Goal: Task Accomplishment & Management: Complete application form

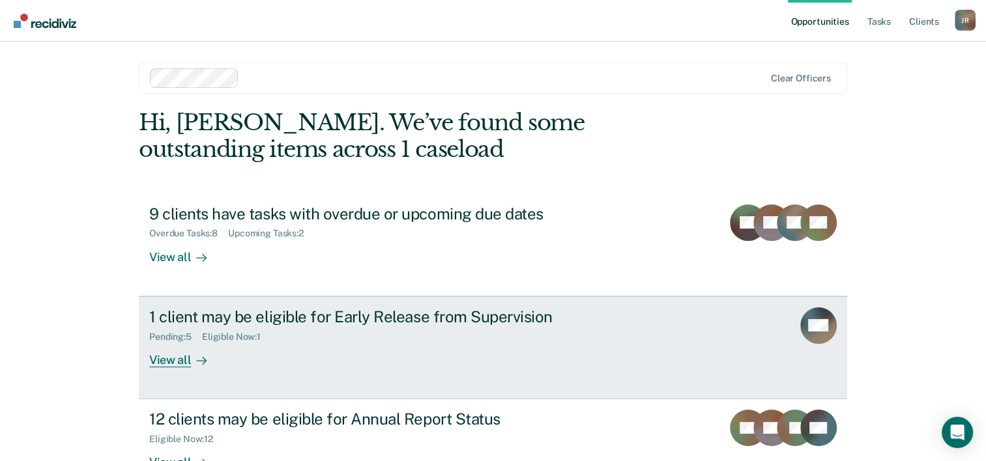
click at [179, 333] on div "Pending : 5" at bounding box center [175, 337] width 53 height 11
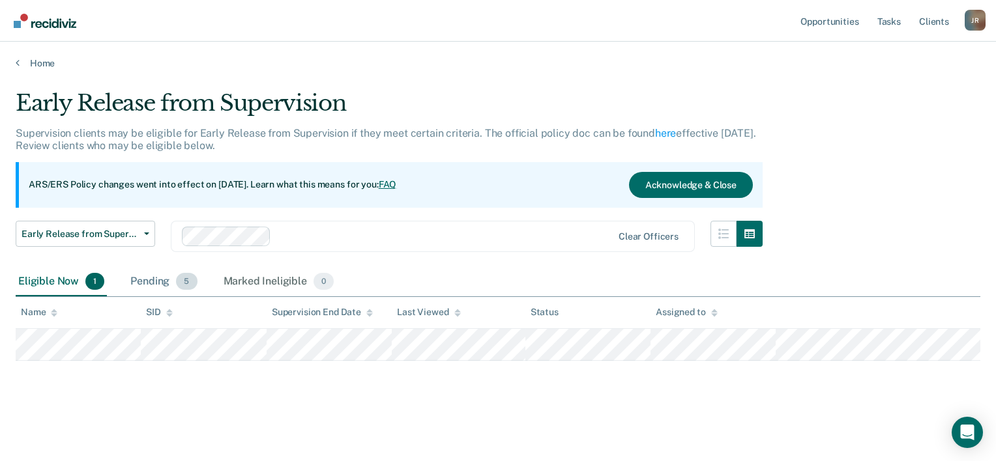
click at [183, 280] on span "5" at bounding box center [186, 281] width 21 height 17
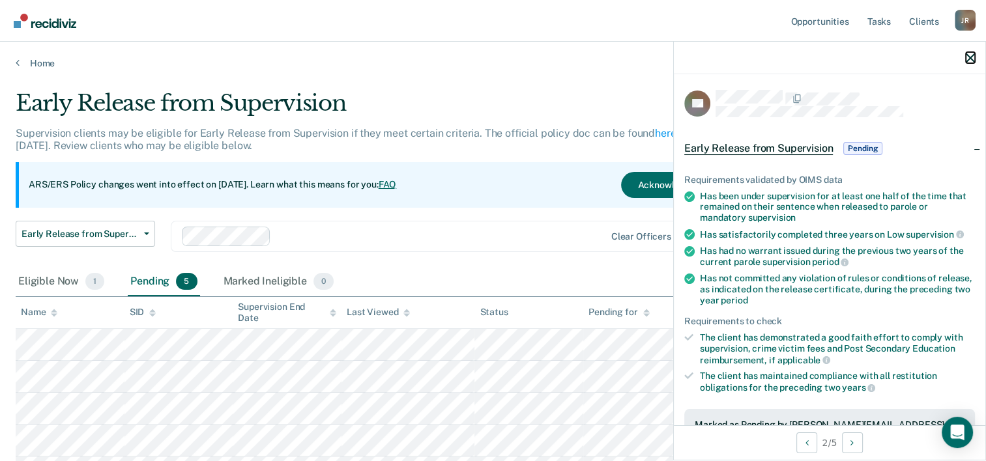
click at [971, 63] on icon "button" at bounding box center [970, 57] width 9 height 9
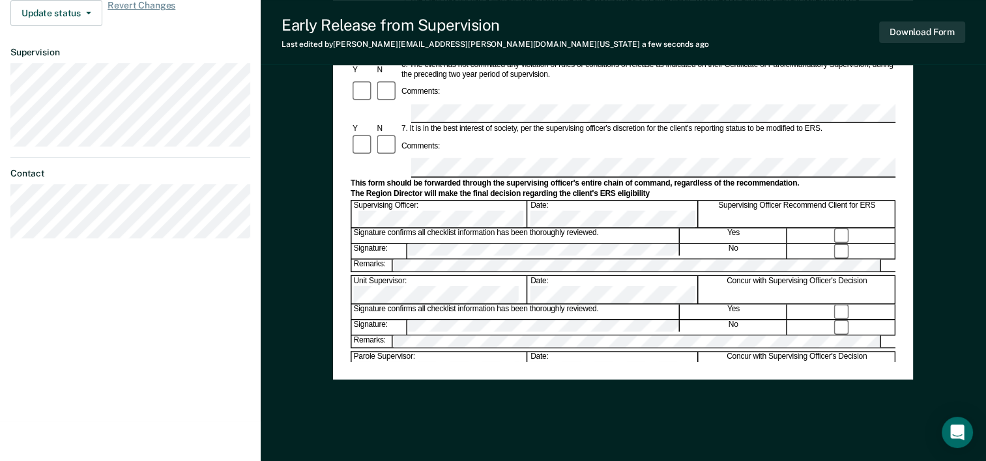
scroll to position [504, 0]
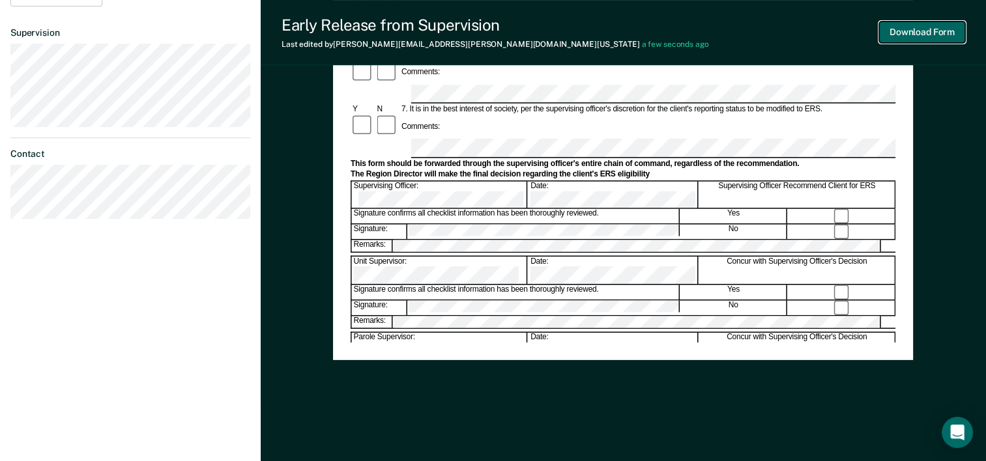
click at [934, 36] on button "Download Form" at bounding box center [922, 33] width 86 height 22
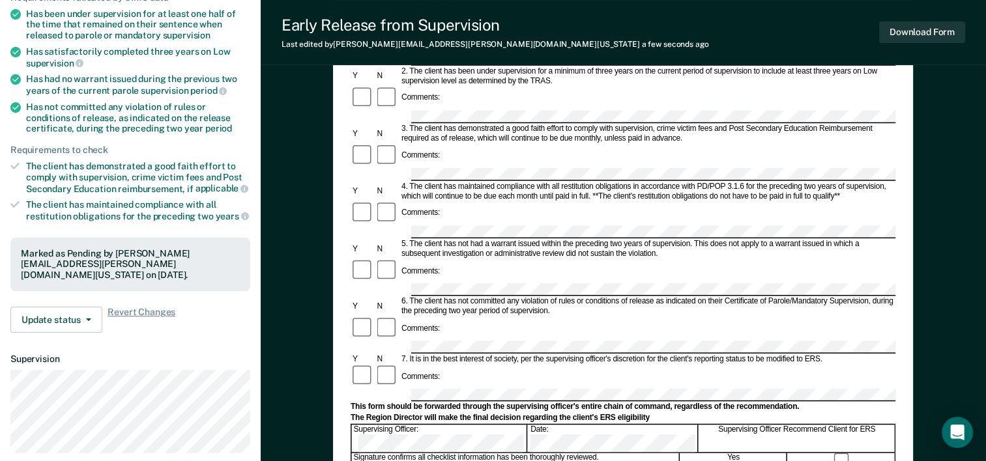
scroll to position [0, 0]
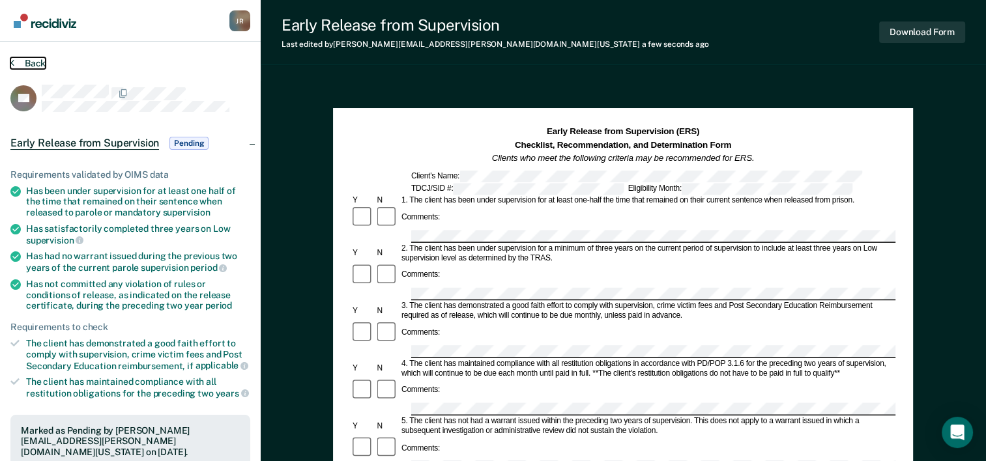
click at [33, 65] on button "Back" at bounding box center [27, 63] width 35 height 12
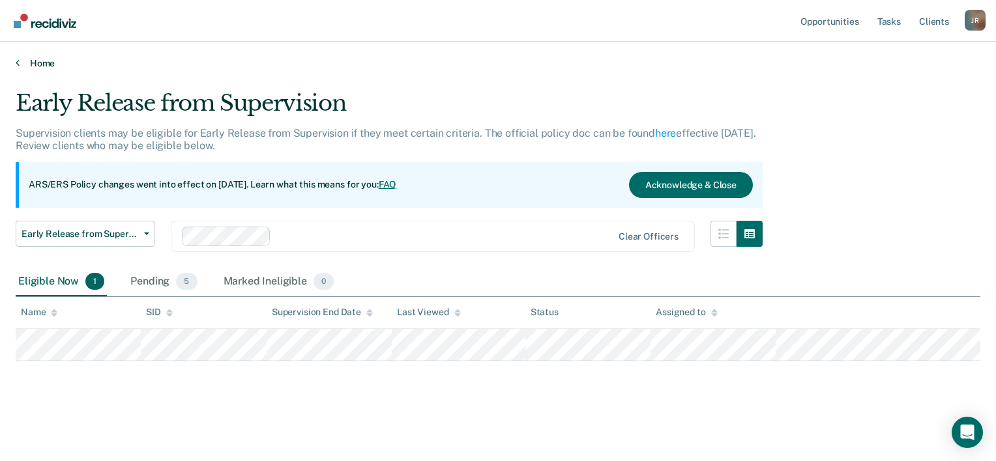
click at [37, 59] on link "Home" at bounding box center [498, 63] width 964 height 12
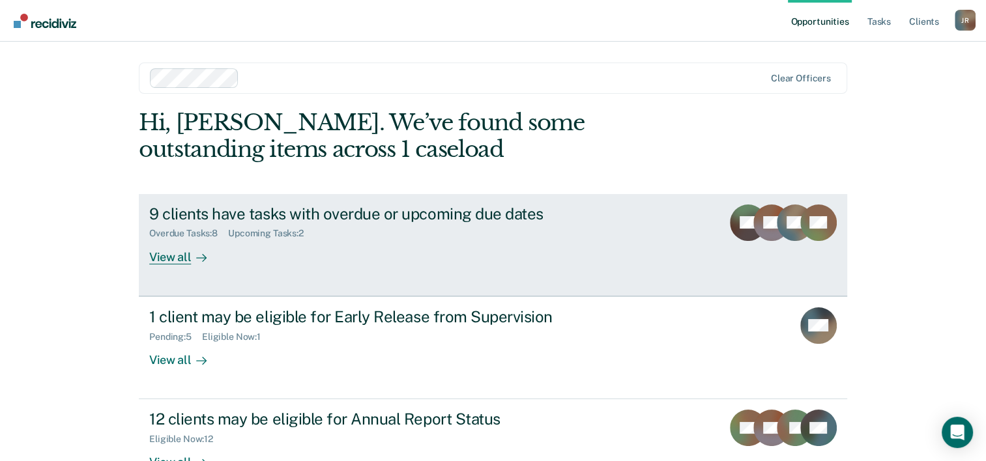
click at [270, 255] on div "9 clients have tasks with overdue or upcoming due dates Overdue Tasks : 8 Upcom…" at bounding box center [393, 235] width 489 height 60
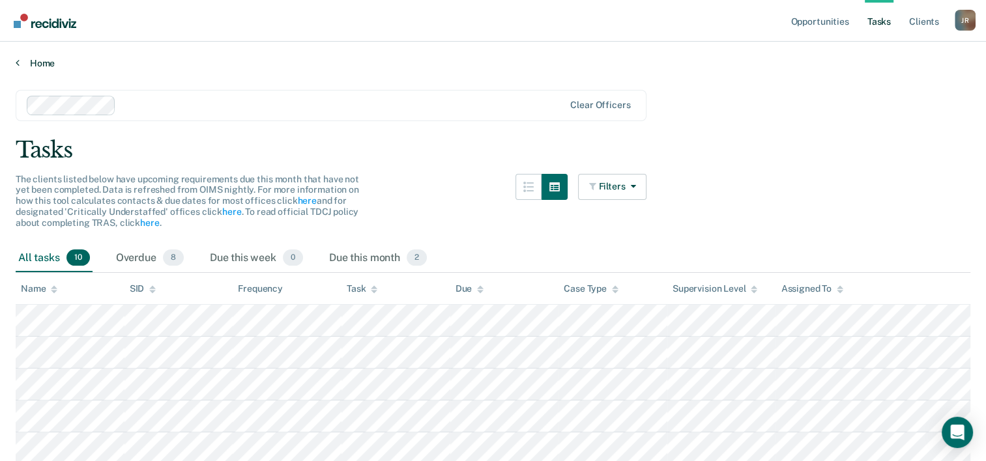
click at [54, 65] on link "Home" at bounding box center [493, 63] width 954 height 12
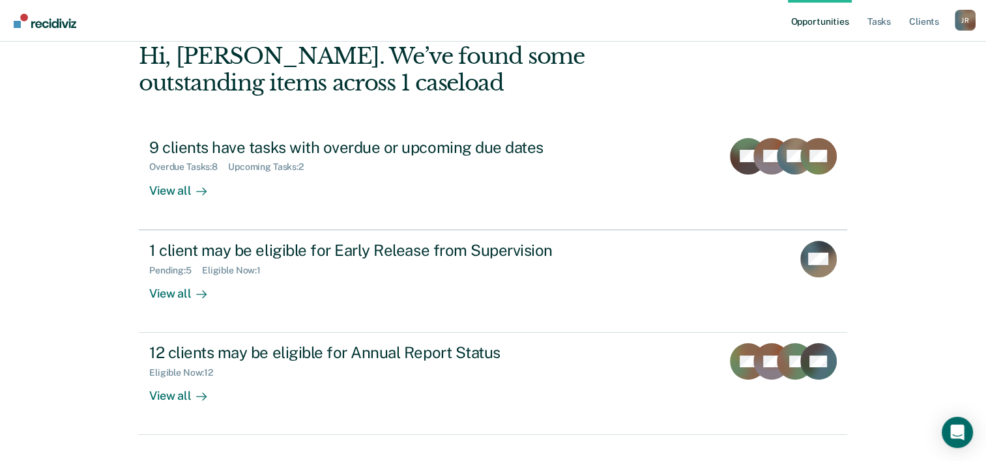
scroll to position [89, 0]
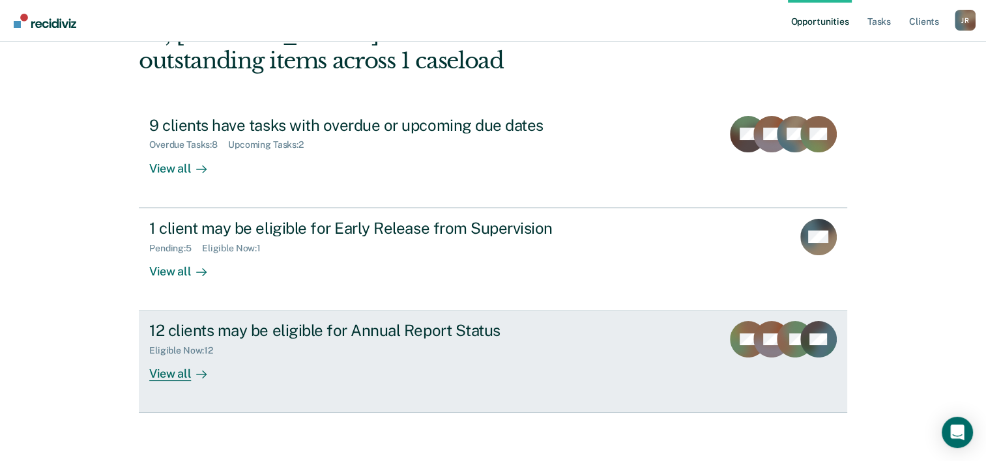
click at [405, 350] on div "Eligible Now : 12" at bounding box center [377, 348] width 457 height 16
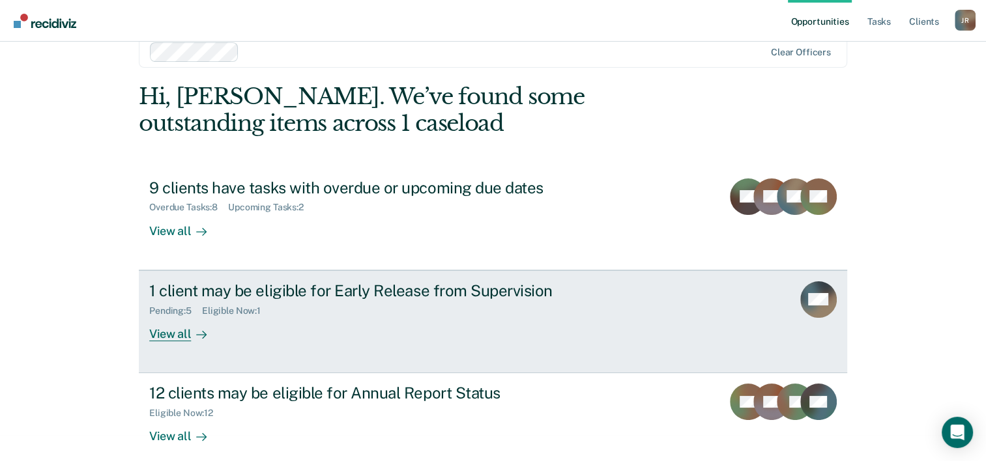
scroll to position [40, 0]
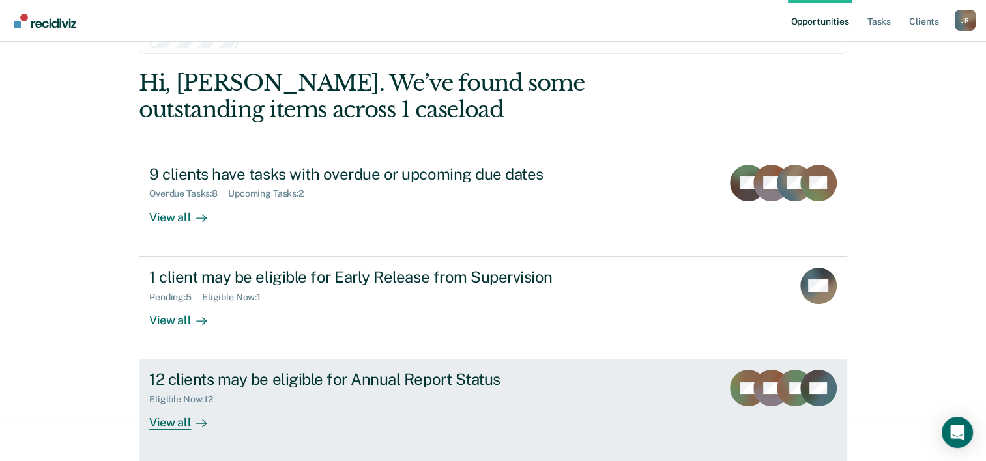
click at [388, 389] on div "Eligible Now : 12" at bounding box center [377, 397] width 457 height 16
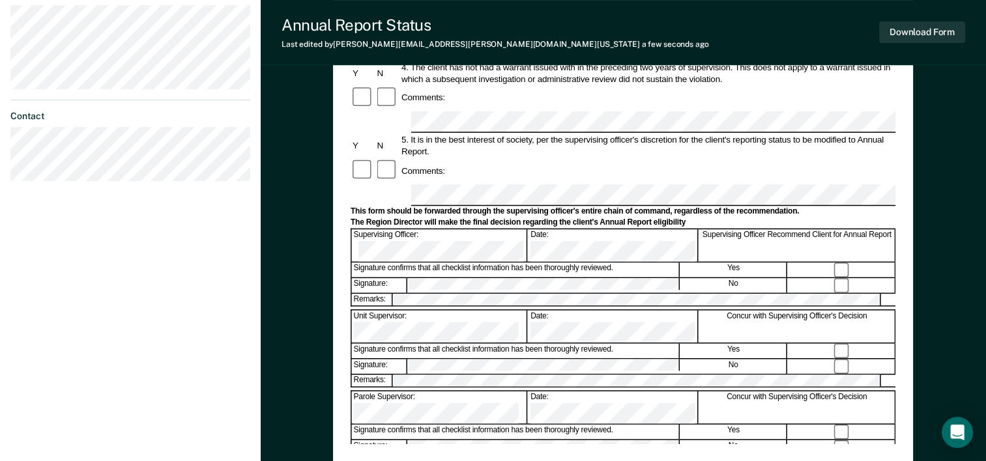
scroll to position [403, 0]
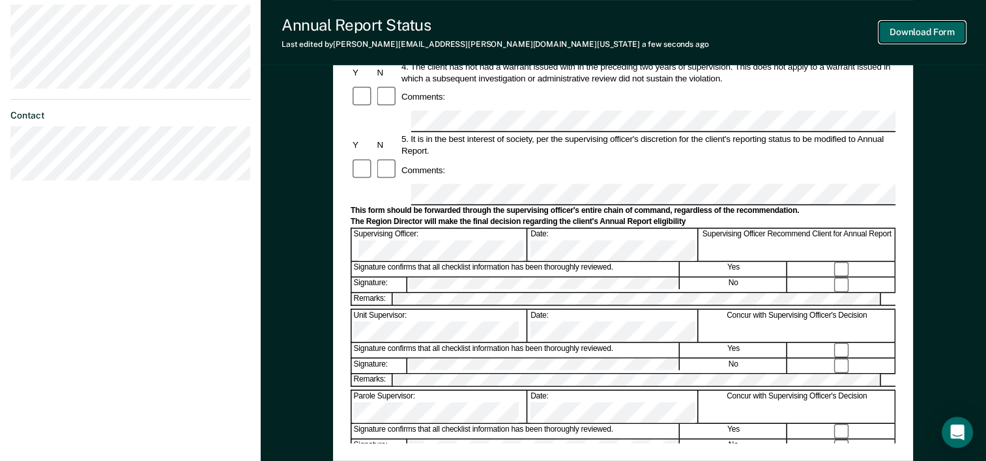
click at [910, 34] on button "Download Form" at bounding box center [922, 33] width 86 height 22
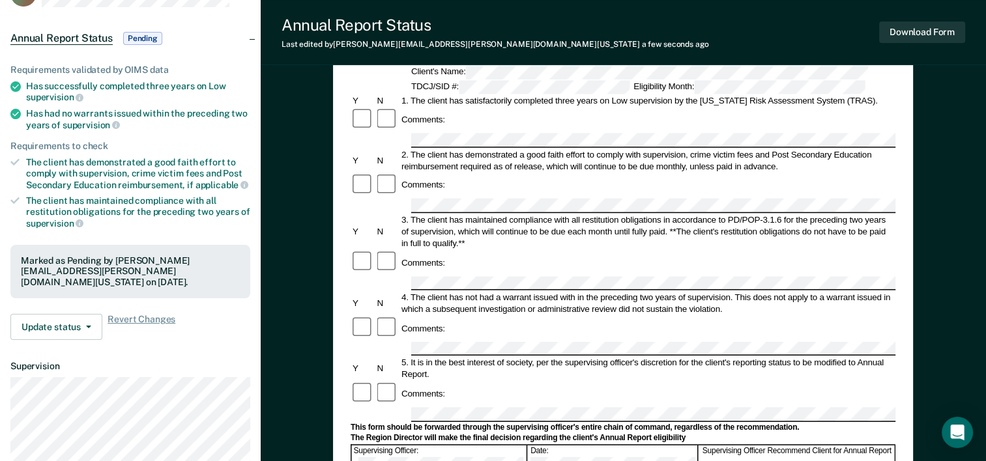
scroll to position [0, 0]
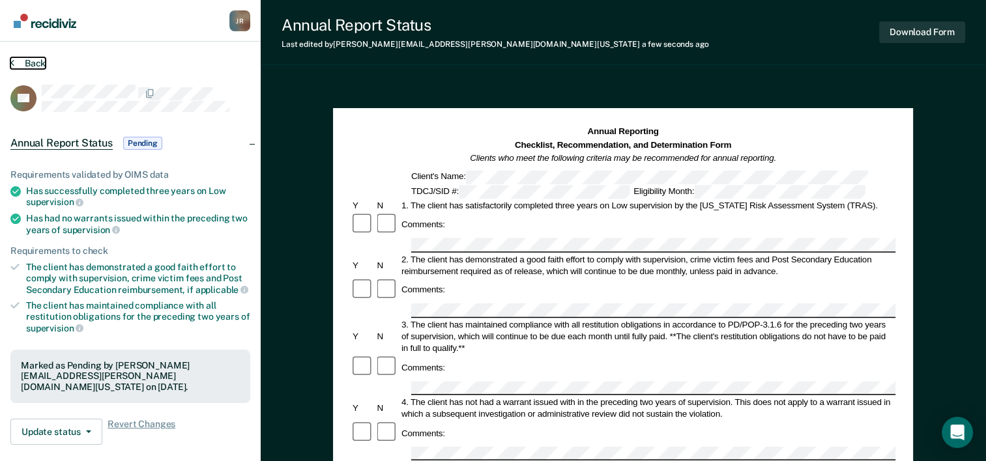
click at [26, 60] on button "Back" at bounding box center [27, 63] width 35 height 12
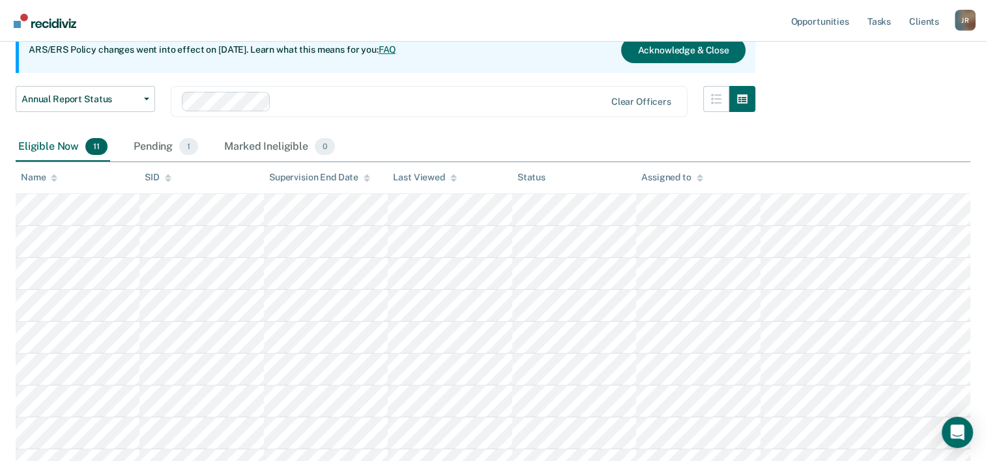
scroll to position [135, 0]
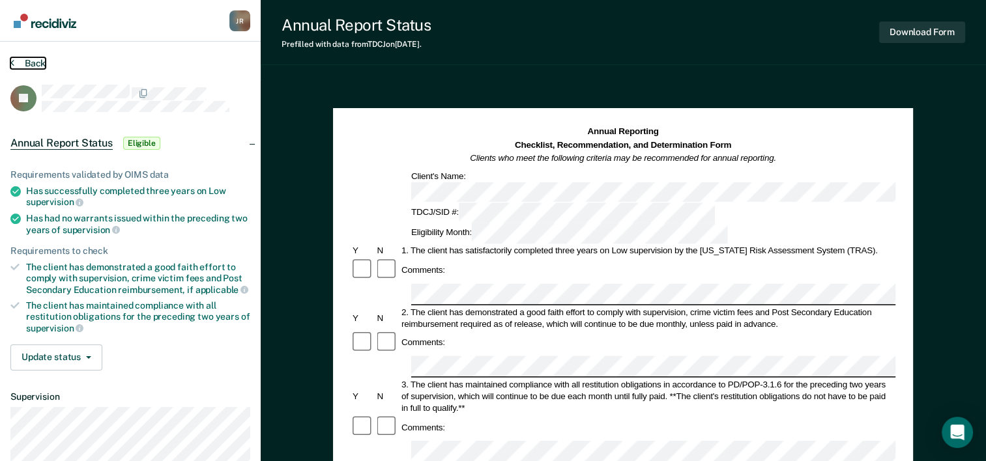
click at [18, 64] on button "Back" at bounding box center [27, 63] width 35 height 12
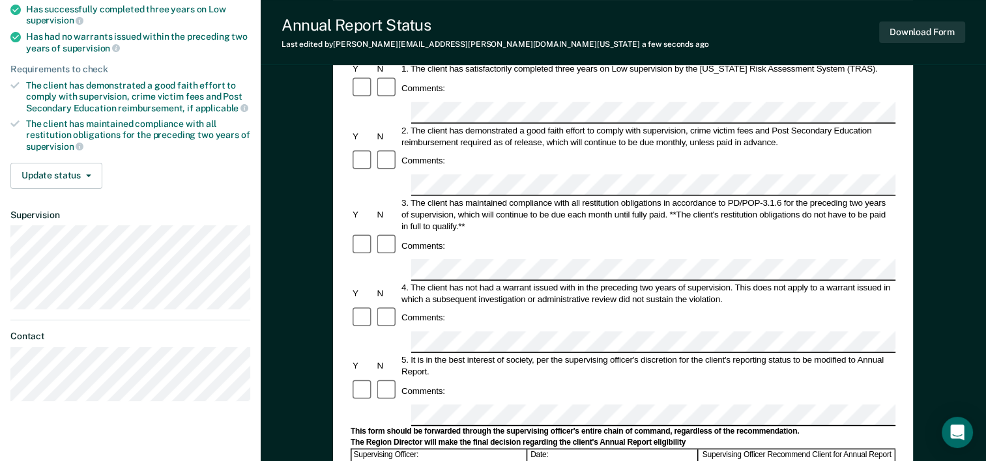
scroll to position [159, 0]
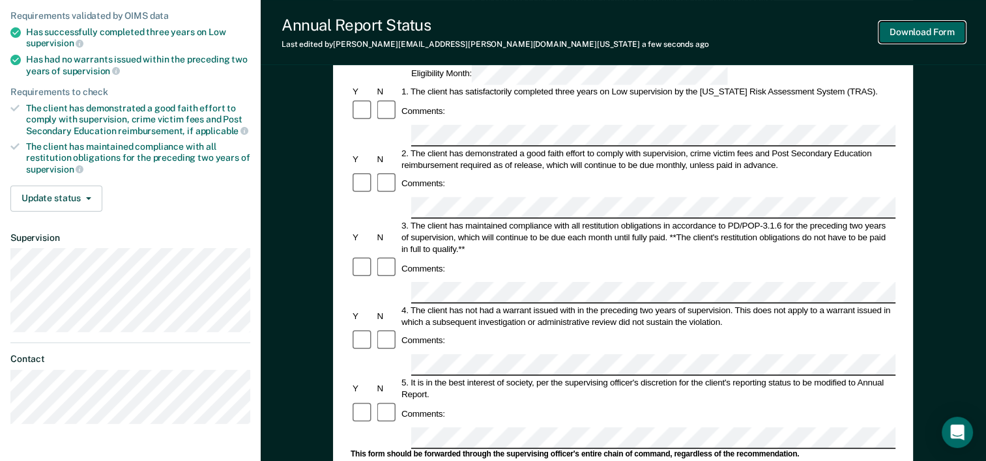
click at [911, 39] on button "Download Form" at bounding box center [922, 33] width 86 height 22
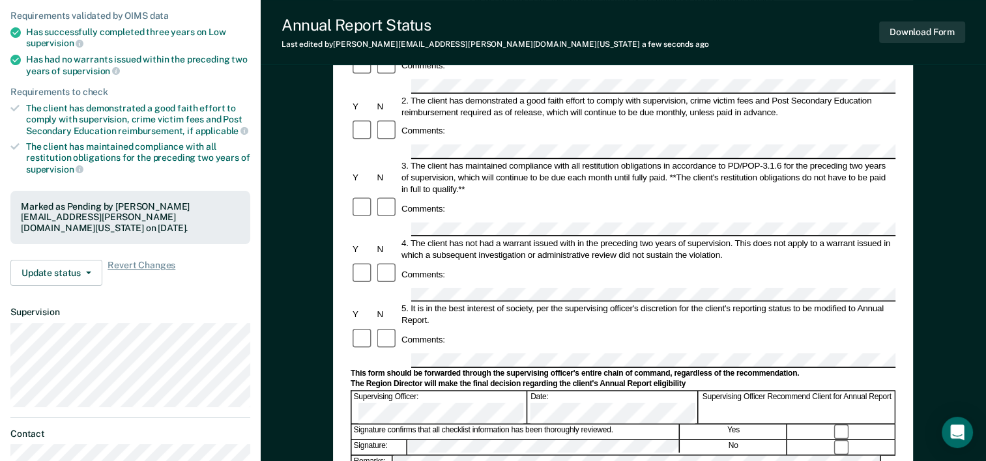
scroll to position [0, 0]
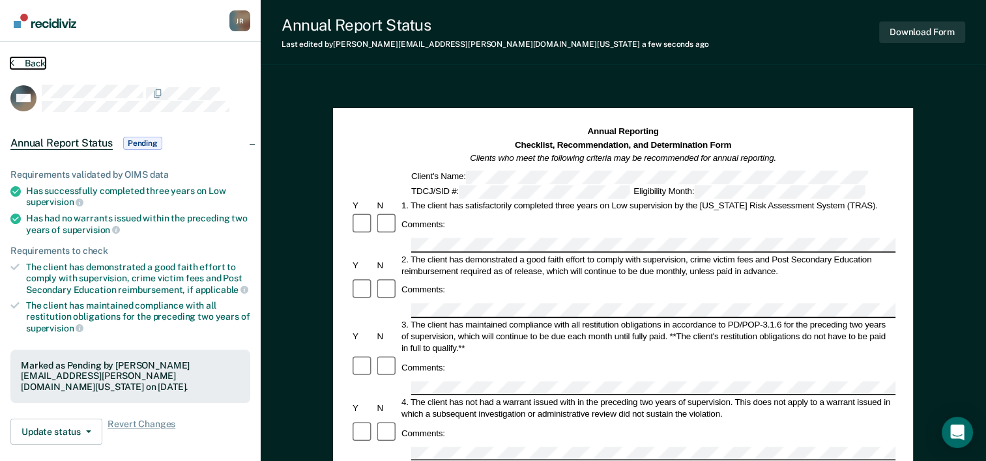
click at [36, 66] on button "Back" at bounding box center [27, 63] width 35 height 12
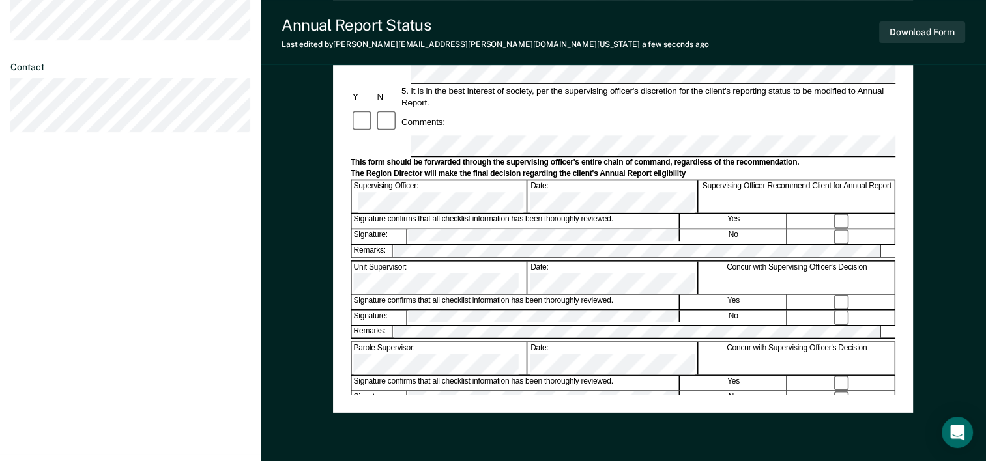
scroll to position [460, 0]
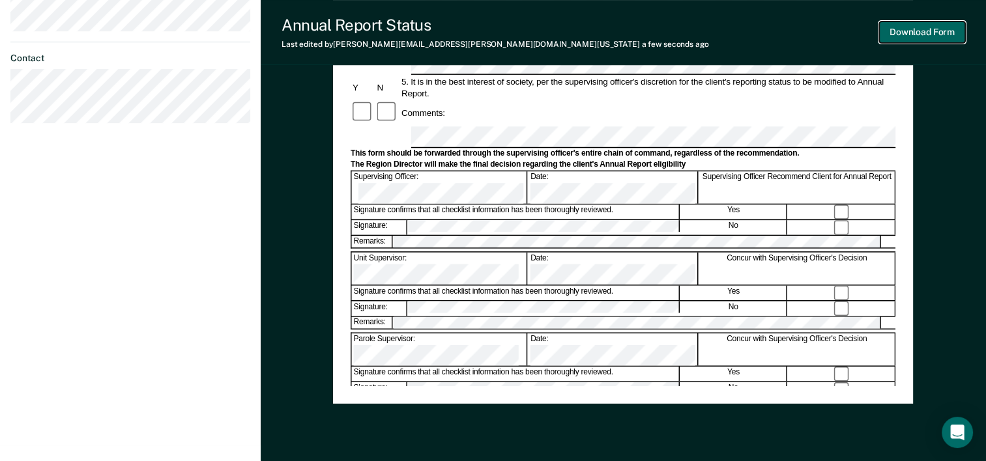
click at [904, 31] on button "Download Form" at bounding box center [922, 33] width 86 height 22
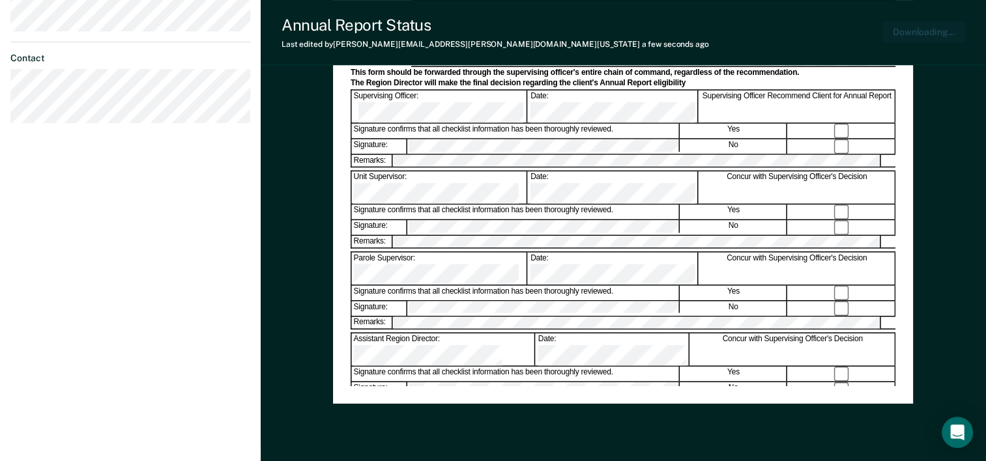
scroll to position [504, 0]
